Goal: Task Accomplishment & Management: Use online tool/utility

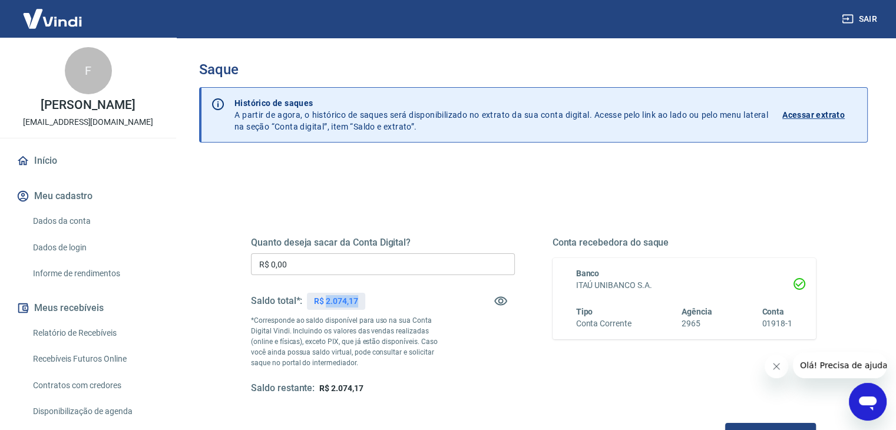
drag, startPoint x: 357, startPoint y: 299, endPoint x: 328, endPoint y: 301, distance: 29.5
click at [328, 301] on p "R$ 2.074,17" at bounding box center [336, 301] width 44 height 12
copy p "2.074,17"
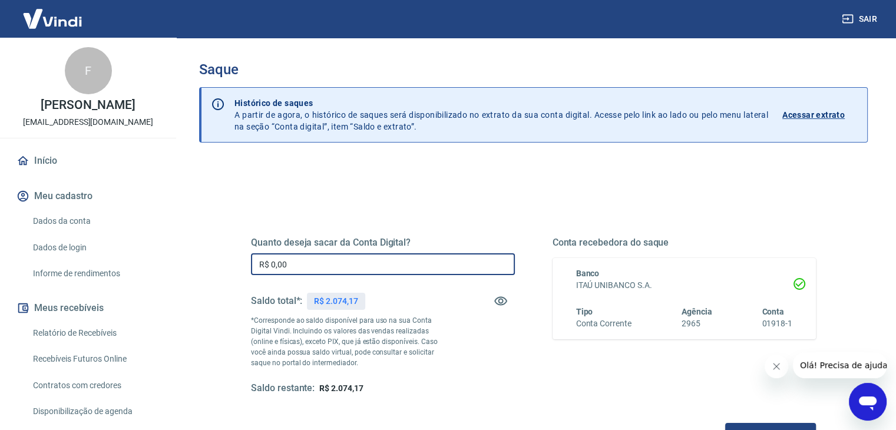
drag, startPoint x: 297, startPoint y: 265, endPoint x: 212, endPoint y: 258, distance: 85.1
click at [212, 258] on div "Quanto deseja sacar da Conta Digital? R$ 0,00 ​ Saldo total*: R$ 2.074,17 *Corr…" at bounding box center [533, 371] width 669 height 421
paste input "2.074,17"
type input "R$ 2.074,17"
click at [458, 385] on div "Saldo restante: R$ 0,00" at bounding box center [383, 388] width 264 height 12
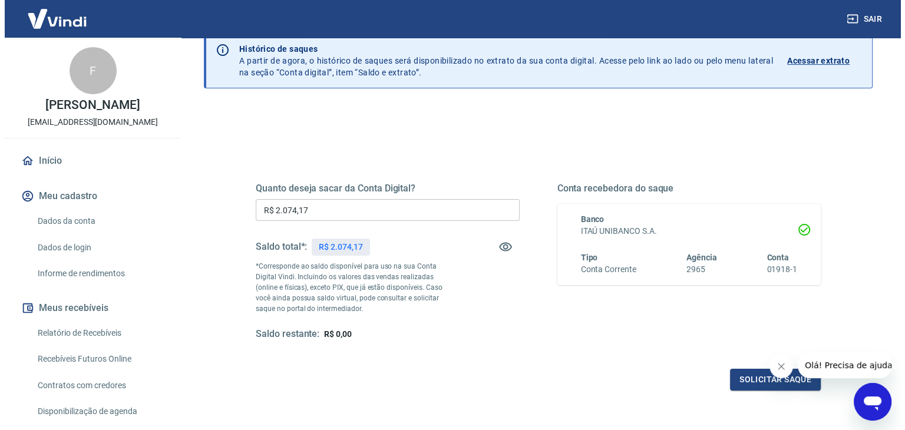
scroll to position [59, 0]
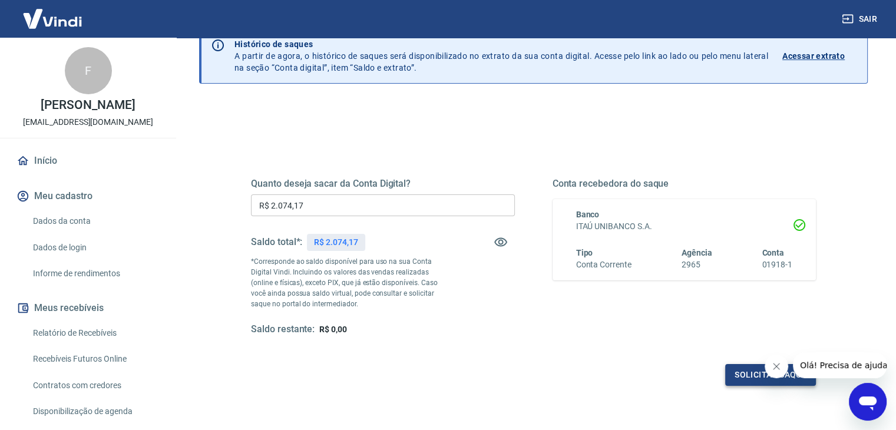
click at [741, 379] on button "Solicitar saque" at bounding box center [770, 375] width 91 height 22
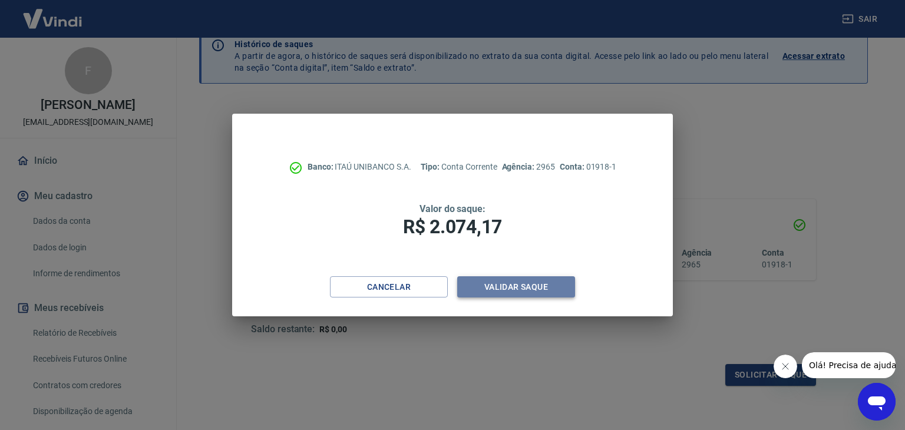
click at [513, 286] on button "Validar saque" at bounding box center [516, 287] width 118 height 22
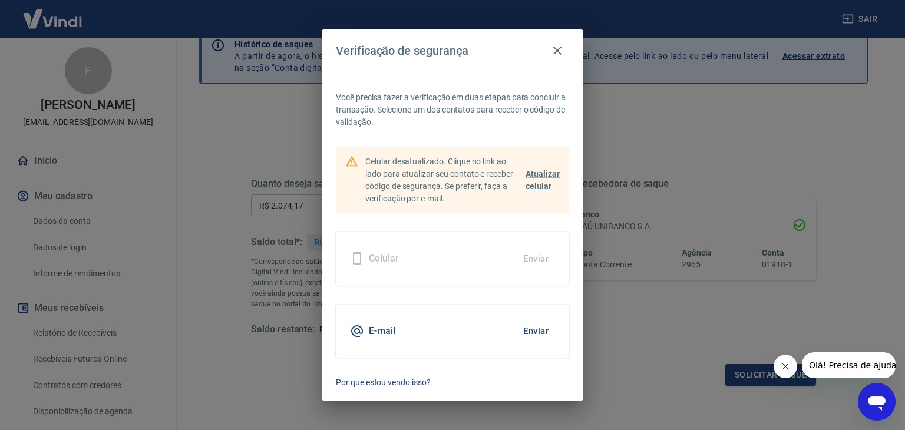
click at [531, 331] on button "Enviar" at bounding box center [536, 331] width 38 height 25
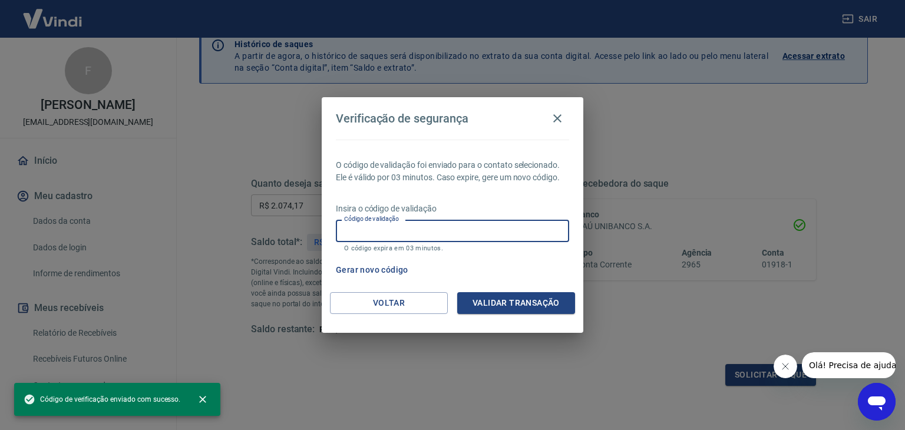
click at [418, 232] on input "Código de validação" at bounding box center [452, 231] width 233 height 22
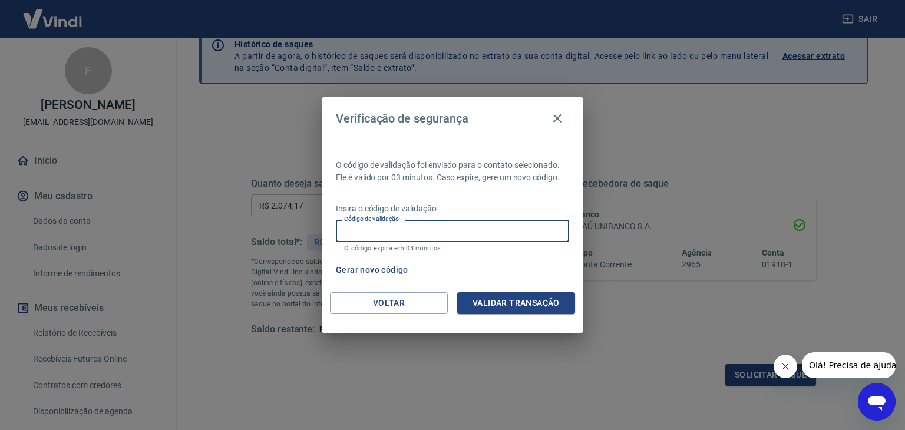
paste input "525929"
type input "525929"
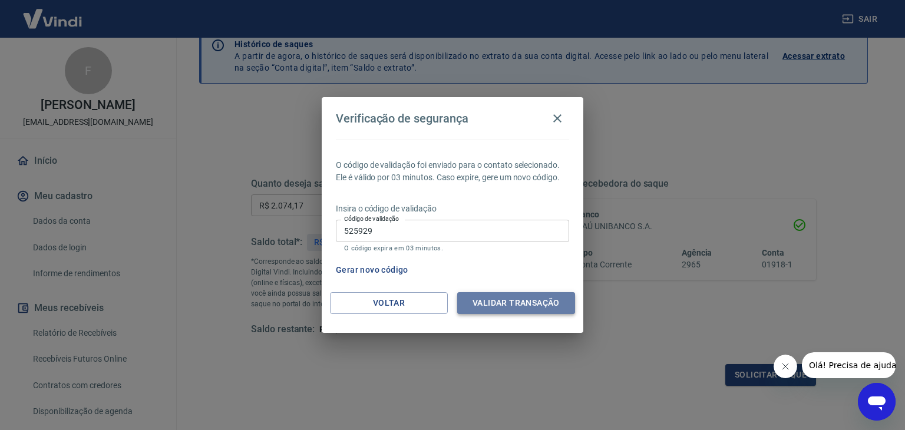
click at [514, 303] on button "Validar transação" at bounding box center [516, 303] width 118 height 22
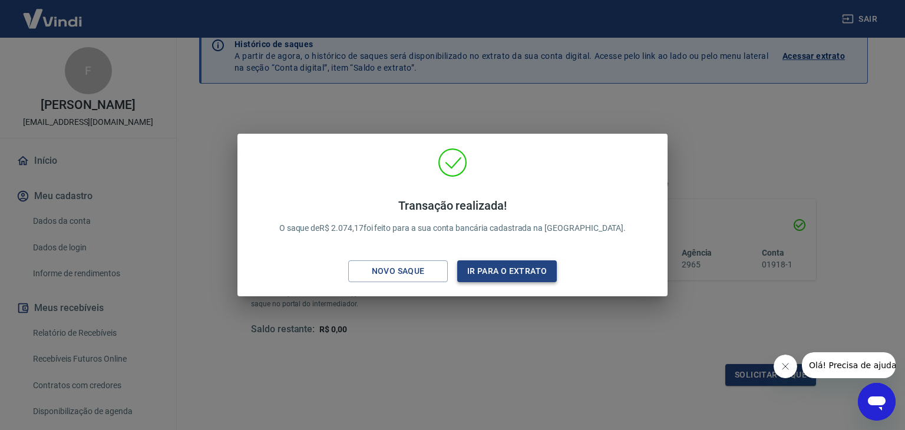
click at [497, 267] on button "Ir para o extrato" at bounding box center [507, 271] width 100 height 22
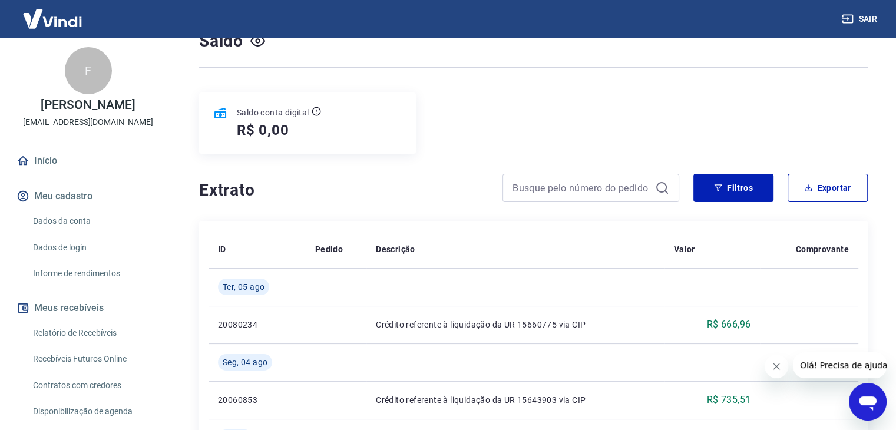
scroll to position [157, 0]
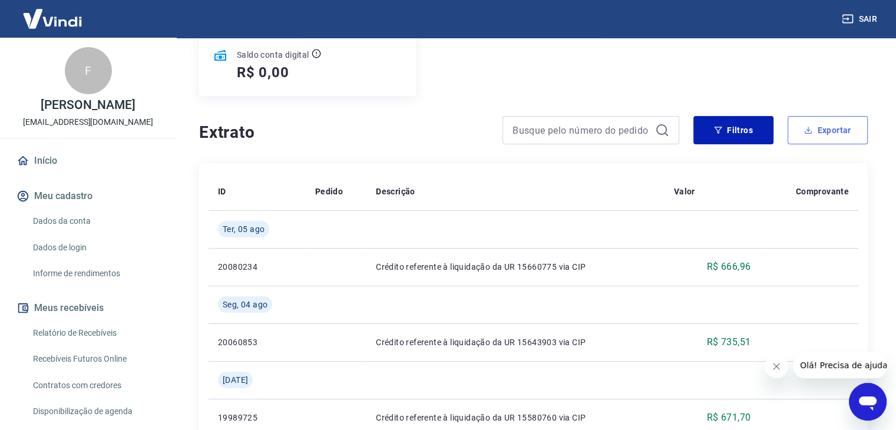
click at [806, 127] on icon "button" at bounding box center [808, 130] width 8 height 8
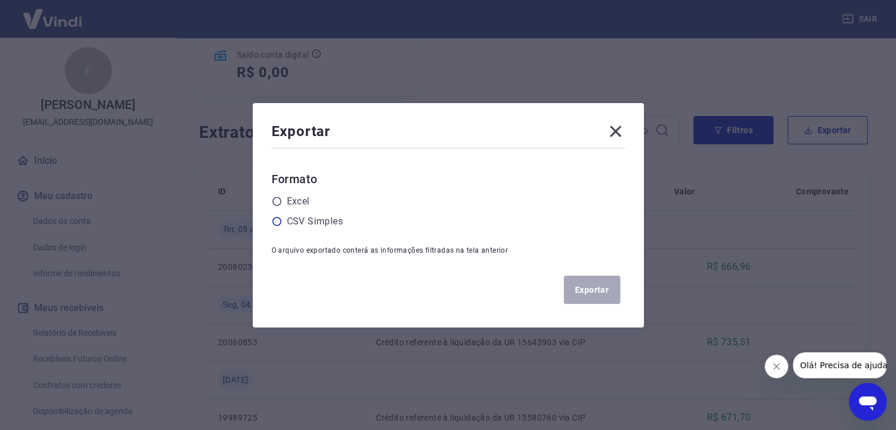
click at [281, 223] on icon at bounding box center [277, 221] width 11 height 11
click at [0, 0] on input "radio" at bounding box center [0, 0] width 0 height 0
click at [598, 300] on button "Exportar" at bounding box center [592, 290] width 57 height 28
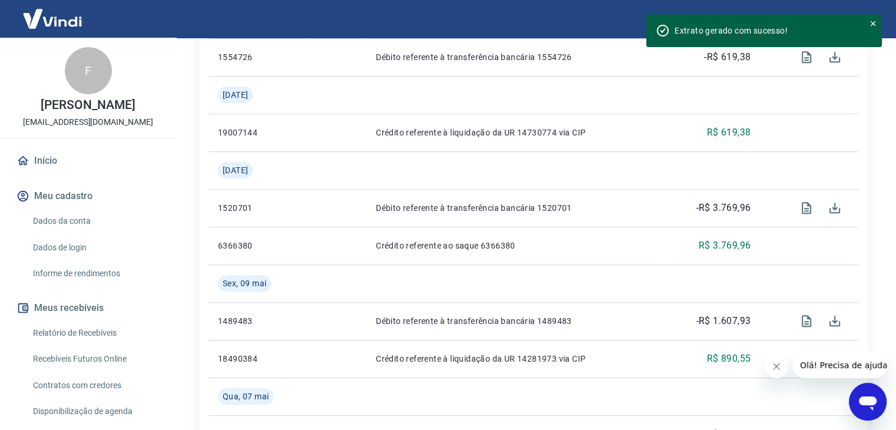
scroll to position [864, 0]
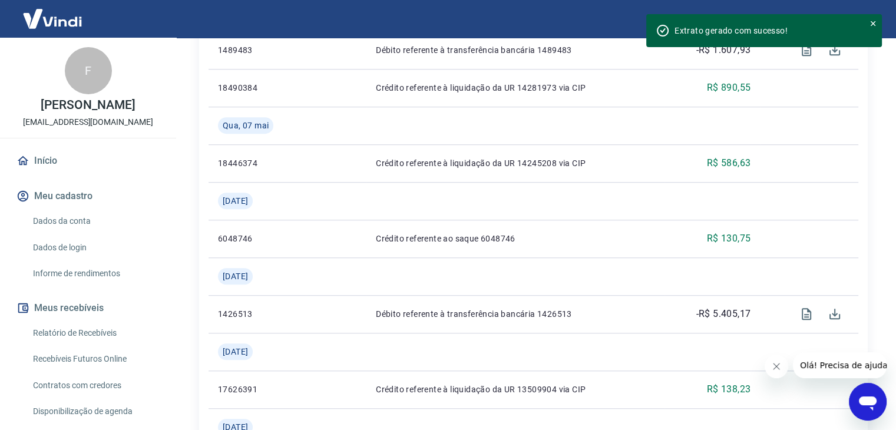
click at [887, 179] on div "Se o saldo aumentar sem um lançamento correspondente no extrato, aguarde alguma…" at bounding box center [533, 67] width 725 height 1787
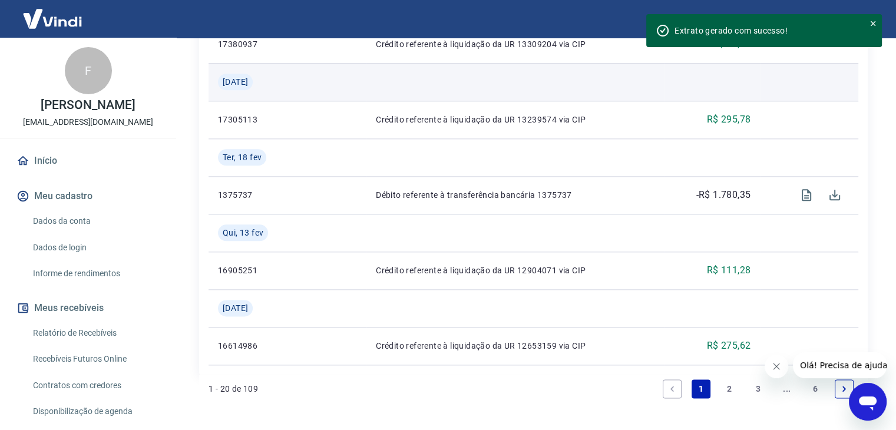
scroll to position [1445, 0]
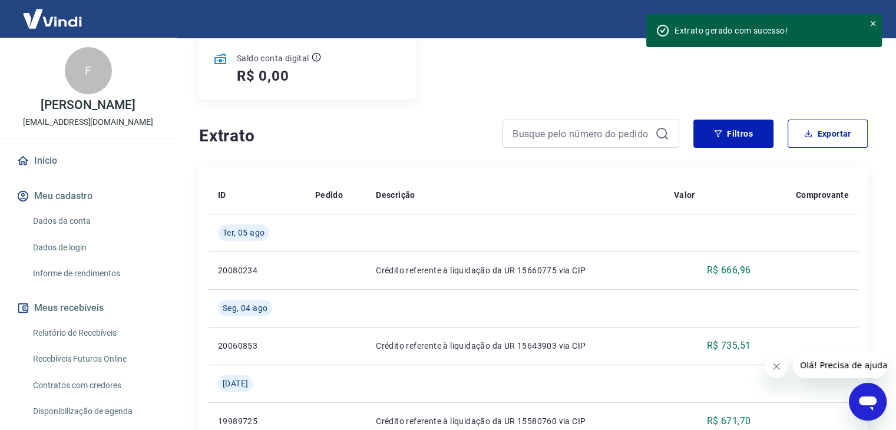
scroll to position [105, 0]
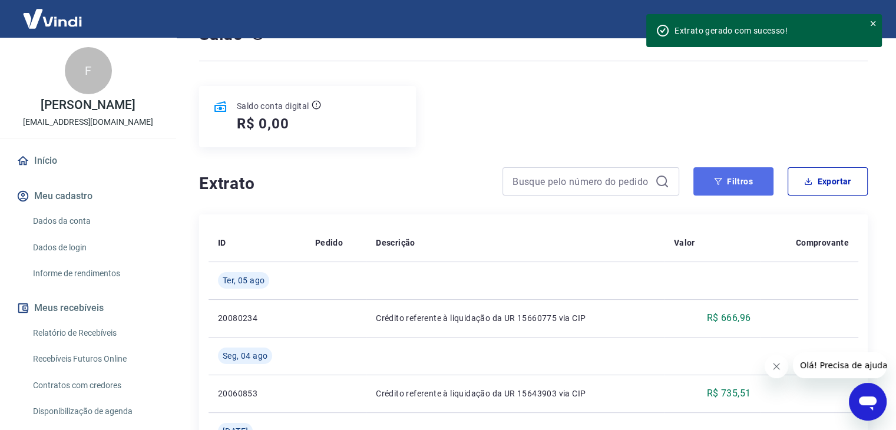
click at [735, 181] on button "Filtros" at bounding box center [734, 181] width 80 height 28
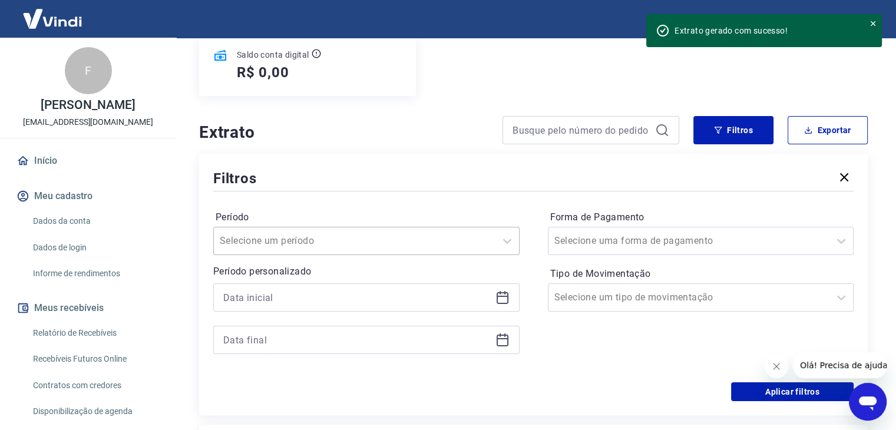
click at [413, 255] on div "Selecione um período" at bounding box center [366, 241] width 306 height 28
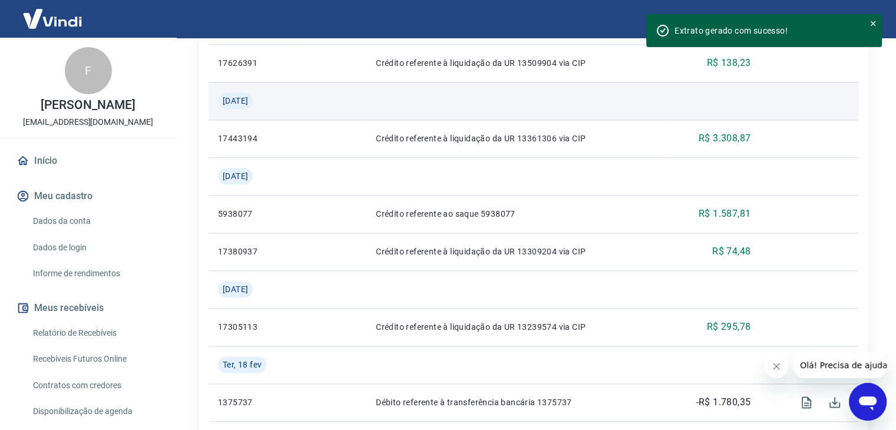
scroll to position [1707, 0]
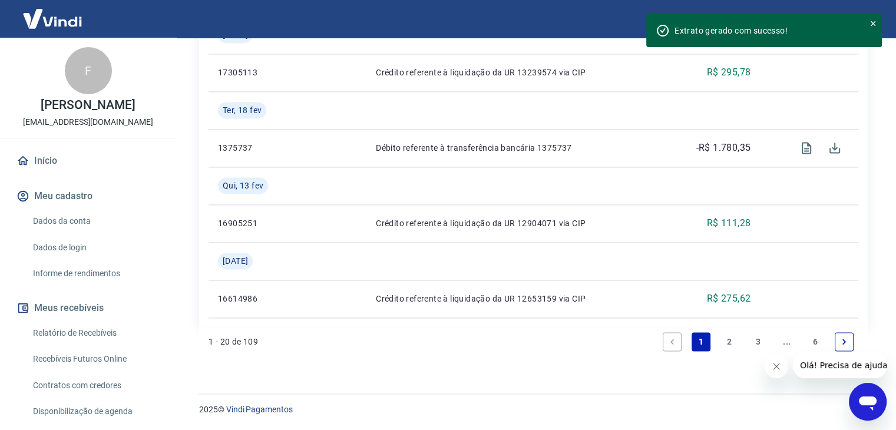
click at [816, 339] on link "6" at bounding box center [815, 341] width 19 height 19
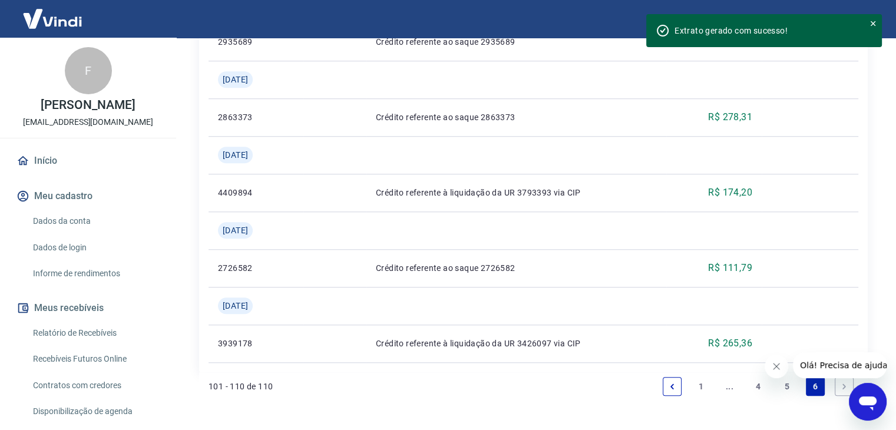
scroll to position [1065, 0]
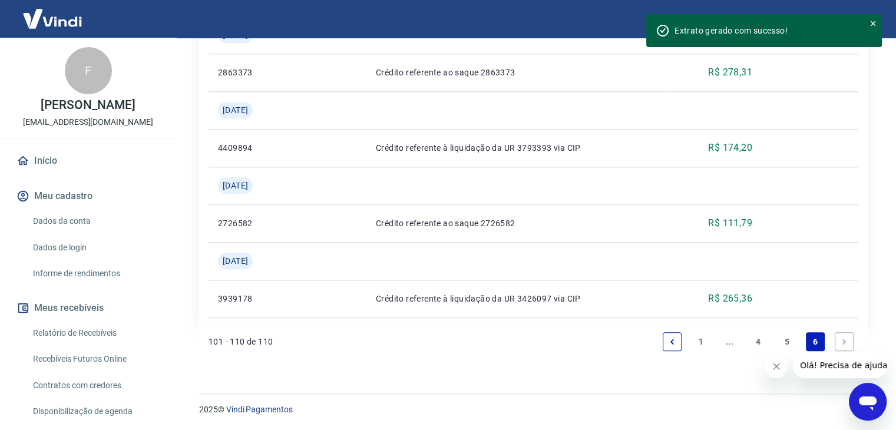
click at [771, 367] on button "Fechar mensagem da empresa" at bounding box center [777, 367] width 24 height 24
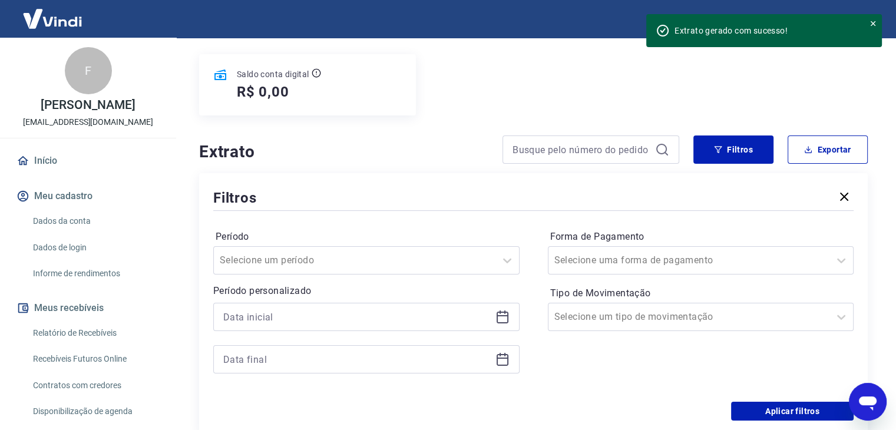
scroll to position [32, 0]
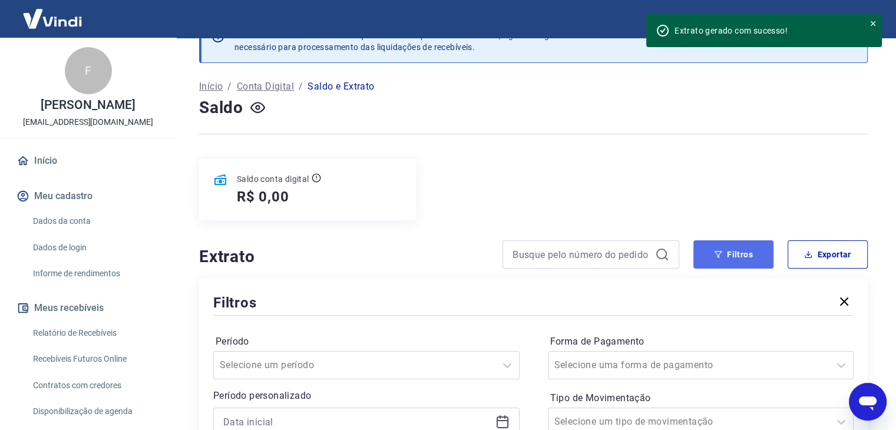
click at [729, 255] on button "Filtros" at bounding box center [734, 254] width 80 height 28
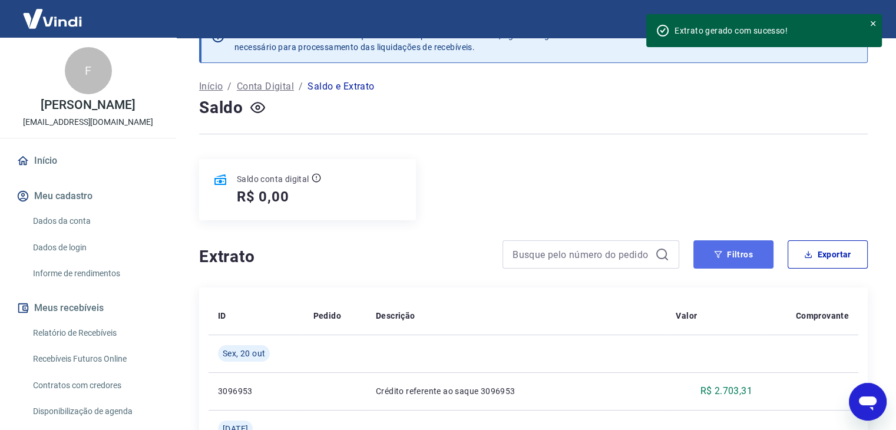
click at [741, 254] on button "Filtros" at bounding box center [734, 254] width 80 height 28
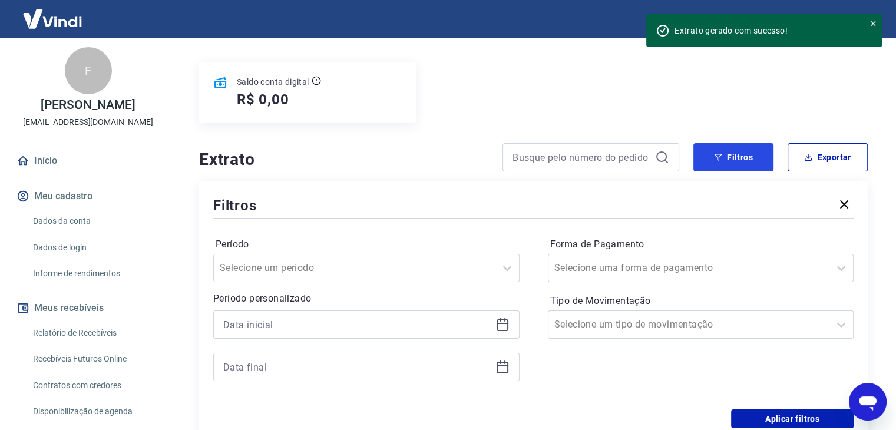
scroll to position [130, 0]
click at [504, 323] on icon at bounding box center [503, 322] width 12 height 1
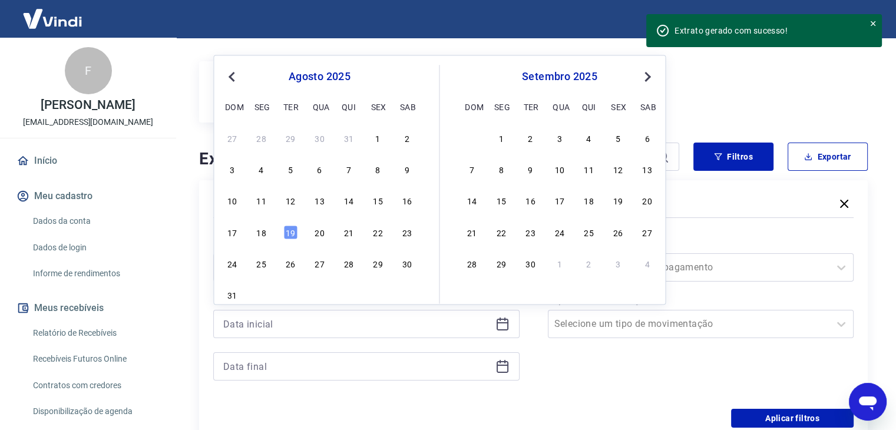
click at [233, 75] on span "Previous Month" at bounding box center [233, 77] width 0 height 14
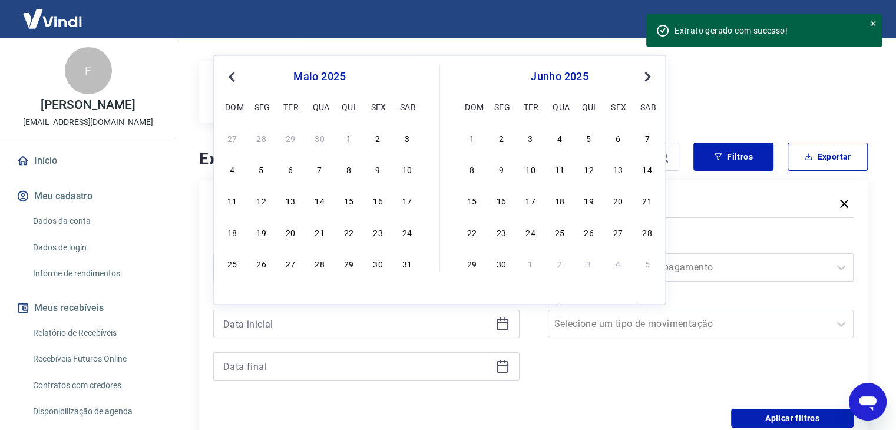
click at [233, 75] on span "Previous Month" at bounding box center [233, 77] width 0 height 14
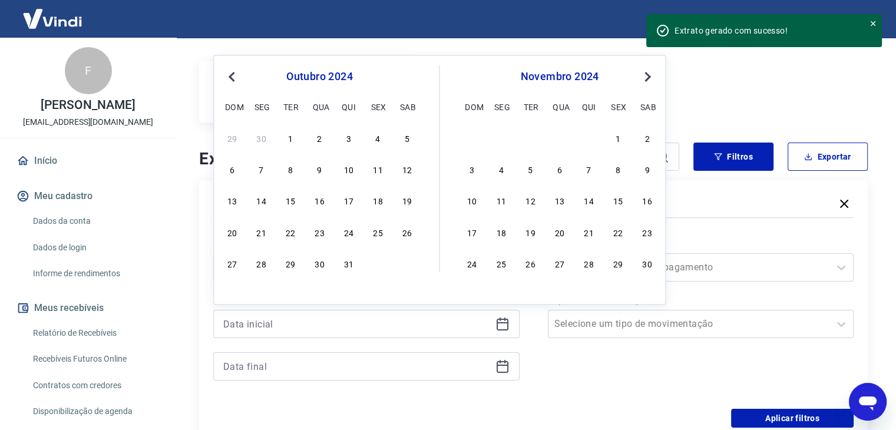
click at [233, 75] on span "Previous Month" at bounding box center [233, 77] width 0 height 14
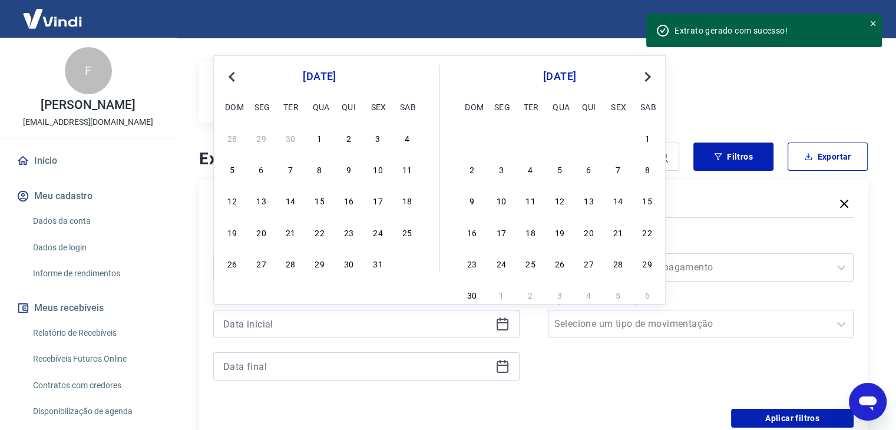
click at [233, 75] on span "Previous Month" at bounding box center [233, 77] width 0 height 14
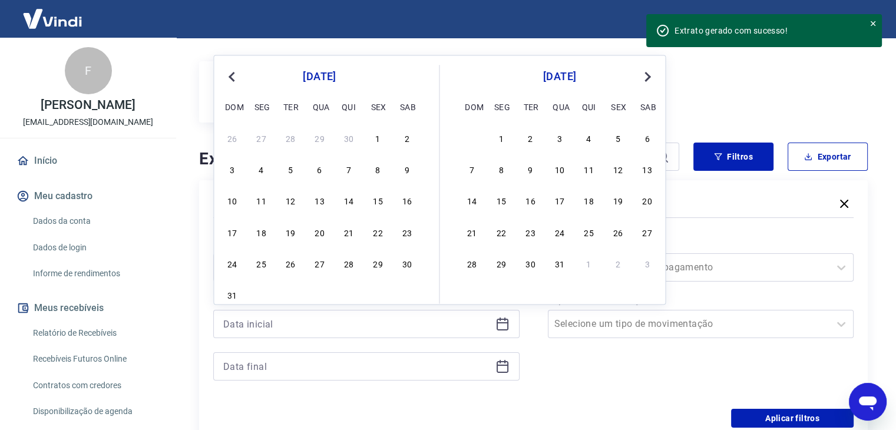
click at [233, 75] on span "Previous Month" at bounding box center [233, 77] width 0 height 14
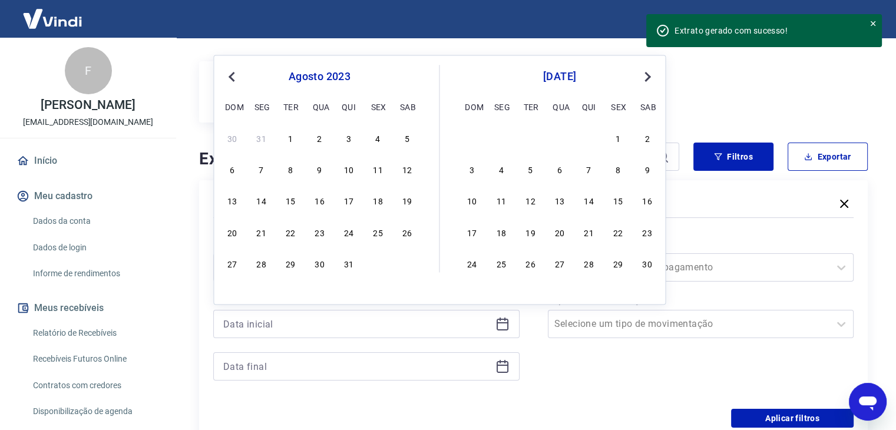
click at [233, 75] on span "Previous Month" at bounding box center [233, 77] width 0 height 14
click at [233, 76] on span "Previous Month" at bounding box center [233, 77] width 0 height 14
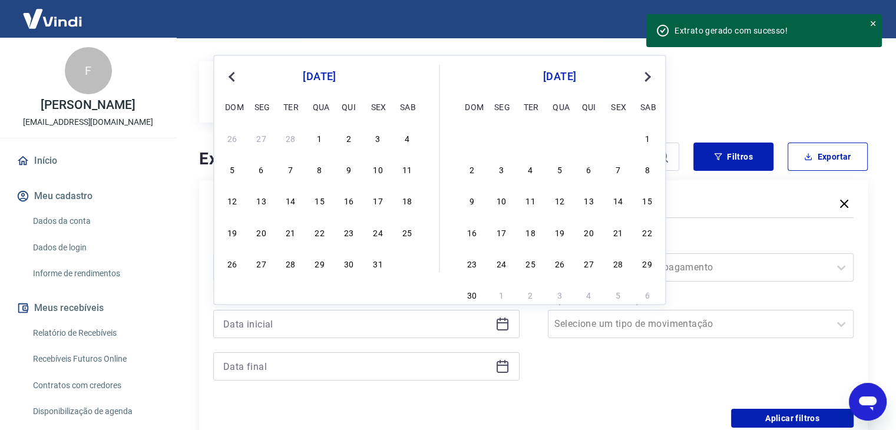
click at [233, 76] on span "Previous Month" at bounding box center [233, 77] width 0 height 14
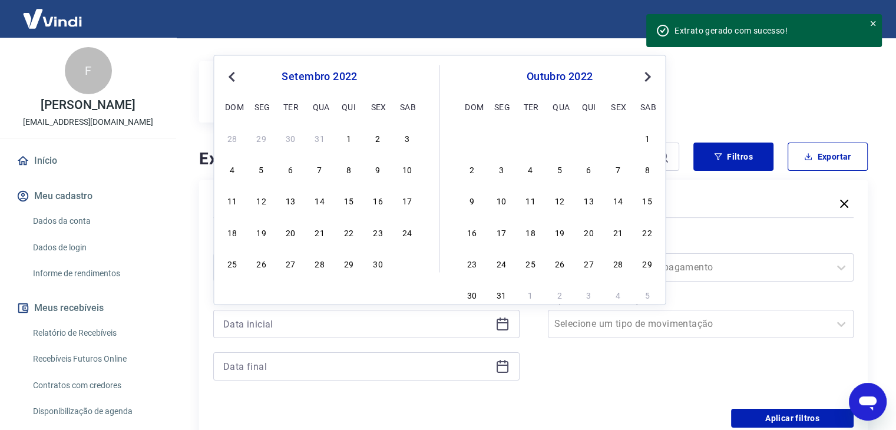
click at [233, 76] on span "Previous Month" at bounding box center [233, 77] width 0 height 14
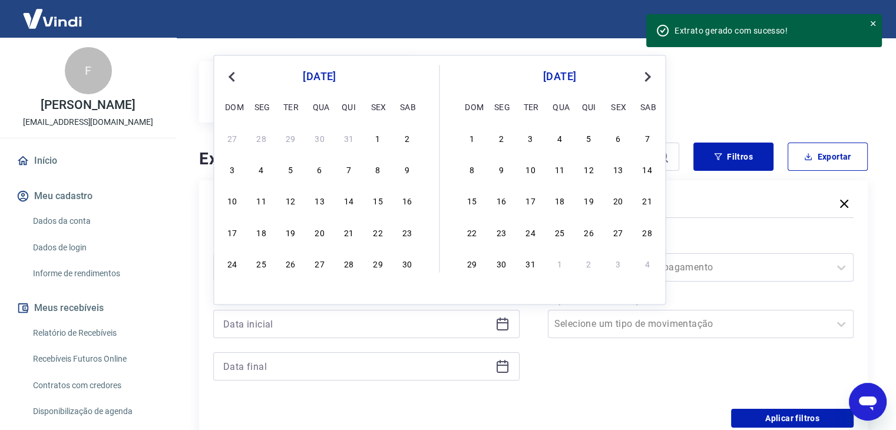
click at [233, 76] on span "Previous Month" at bounding box center [233, 77] width 0 height 14
click at [647, 140] on div "1" at bounding box center [648, 138] width 14 height 14
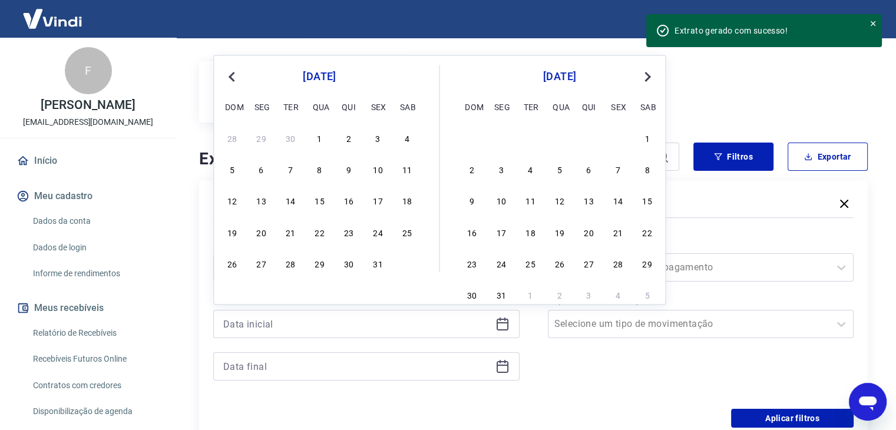
type input "[DATE]"
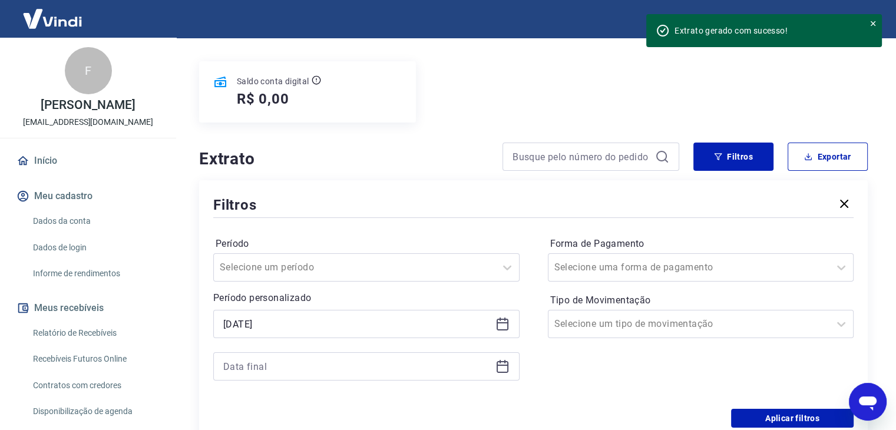
click at [501, 371] on icon at bounding box center [503, 366] width 14 height 14
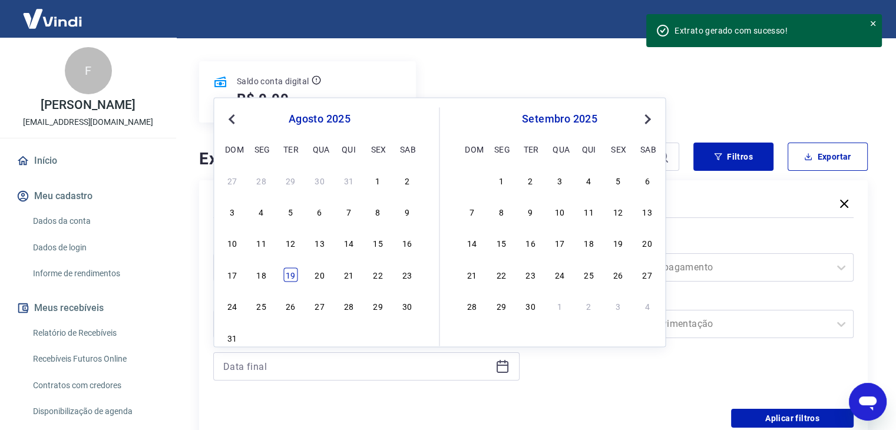
click at [288, 274] on div "19" at bounding box center [290, 275] width 14 height 14
type input "[DATE]"
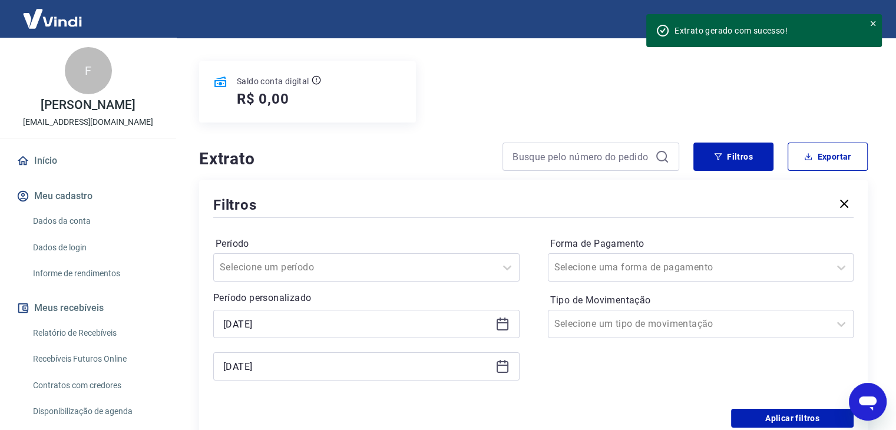
scroll to position [307, 0]
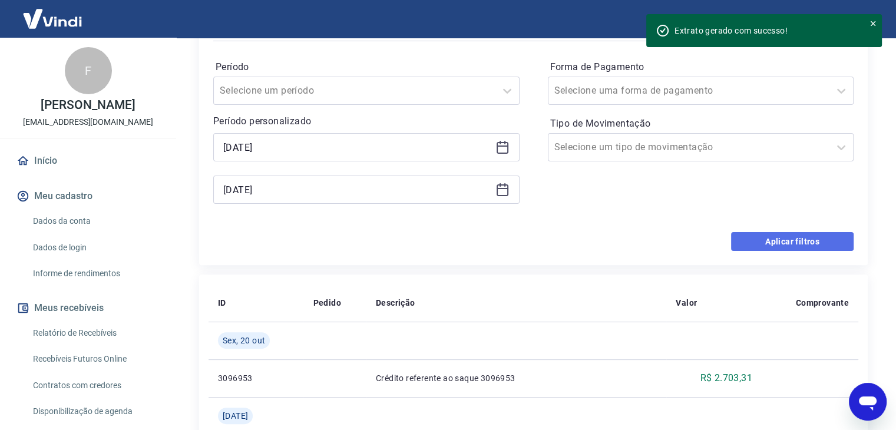
click at [781, 242] on button "Aplicar filtros" at bounding box center [792, 241] width 123 height 19
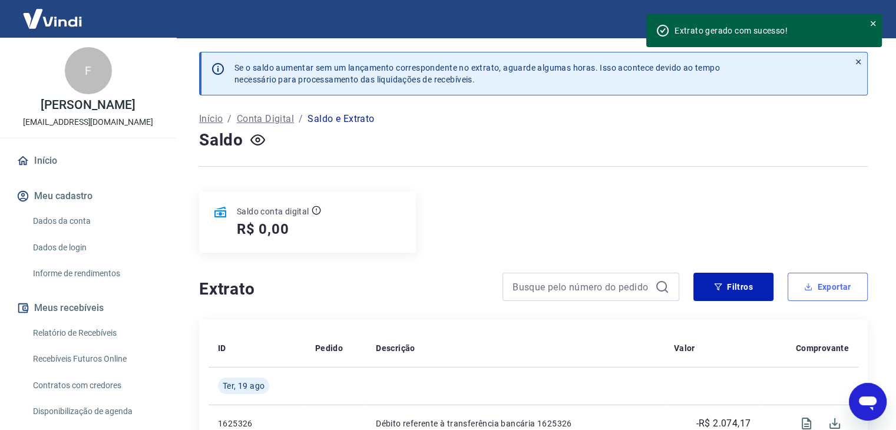
click at [833, 282] on button "Exportar" at bounding box center [828, 287] width 80 height 28
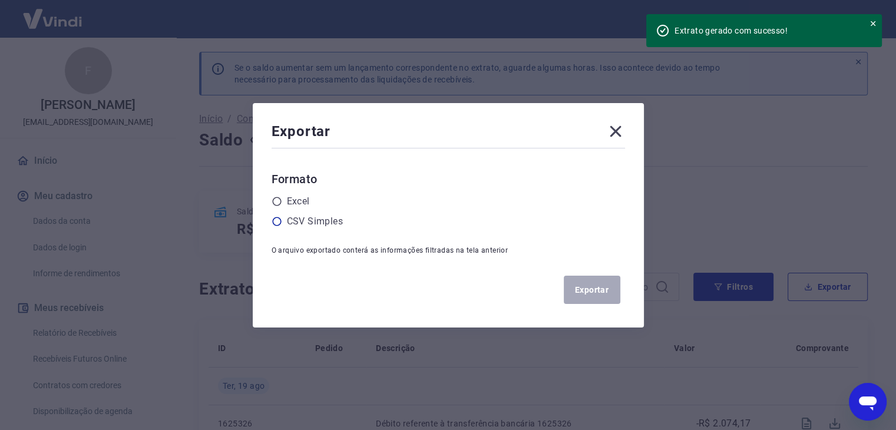
click at [282, 222] on icon at bounding box center [277, 221] width 11 height 11
click at [0, 0] on input "radio" at bounding box center [0, 0] width 0 height 0
click at [606, 295] on button "Exportar" at bounding box center [592, 290] width 57 height 28
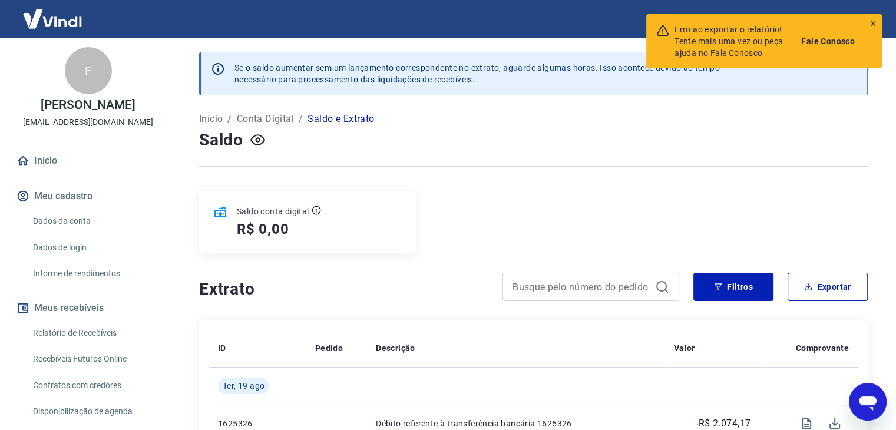
click at [561, 156] on div at bounding box center [533, 166] width 669 height 29
click at [828, 281] on button "Exportar" at bounding box center [828, 287] width 80 height 28
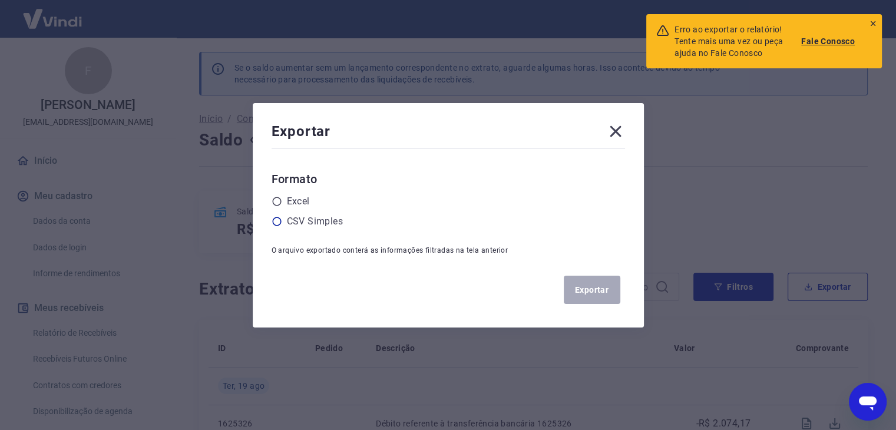
click at [330, 221] on label "CSV Simples" at bounding box center [315, 222] width 56 height 14
click at [0, 0] on input "radio" at bounding box center [0, 0] width 0 height 0
click at [588, 293] on button "Exportar" at bounding box center [592, 290] width 57 height 28
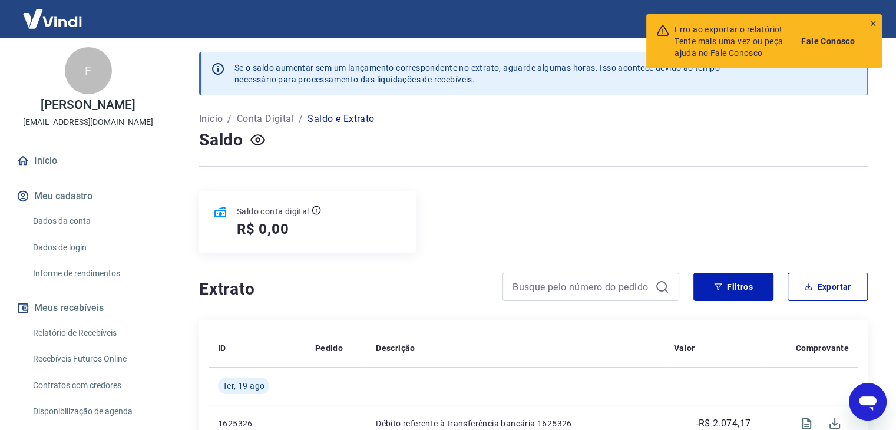
click at [862, 115] on div "Início / Conta Digital / Saldo e Extrato" at bounding box center [533, 119] width 669 height 19
click at [875, 21] on icon at bounding box center [873, 23] width 8 height 8
